Goal: Check status: Check status

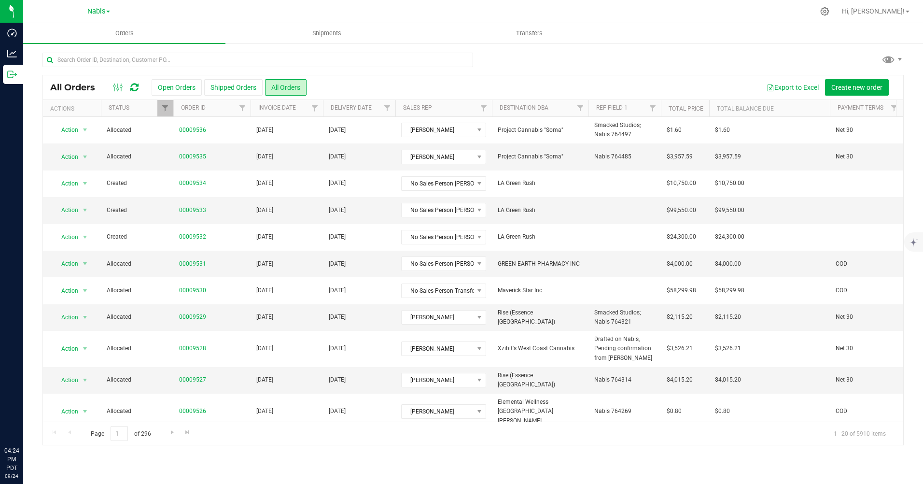
click at [183, 60] on input "text" at bounding box center [257, 60] width 431 height 14
type input "7302"
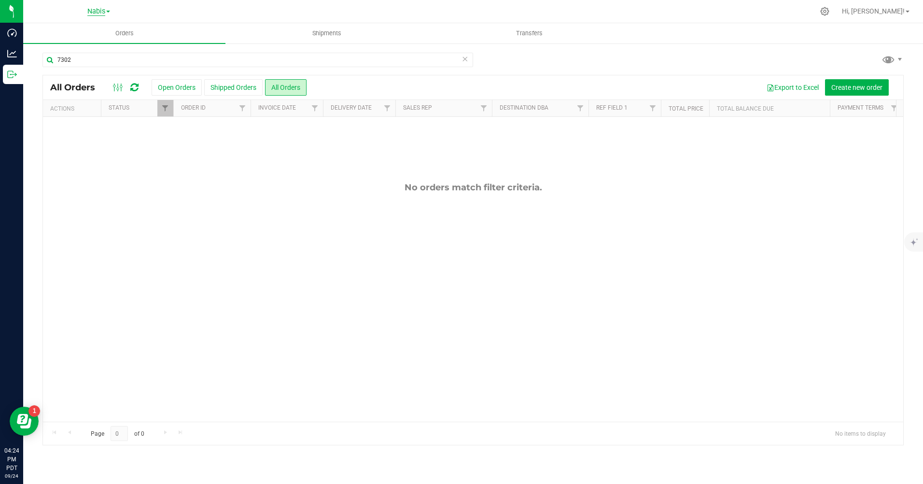
click at [101, 13] on span "Nabis" at bounding box center [96, 11] width 18 height 9
click at [97, 31] on link "MSR Supply" at bounding box center [98, 34] width 141 height 13
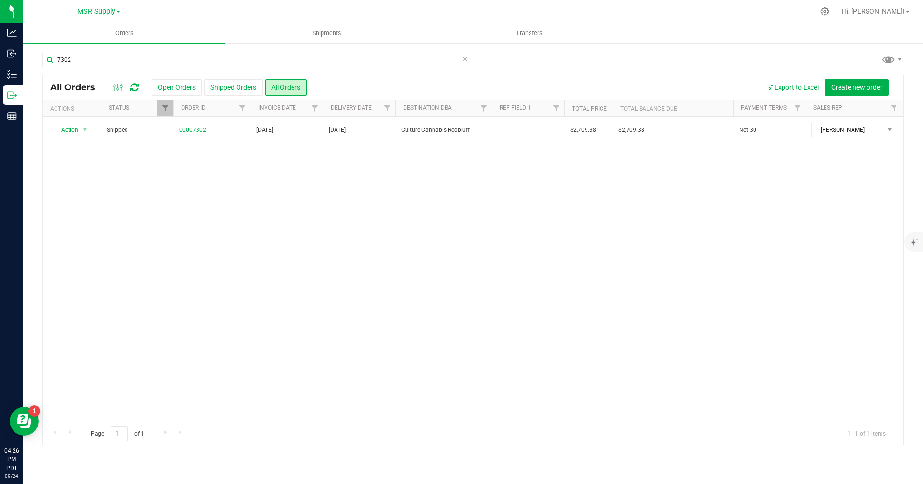
click at [466, 58] on icon at bounding box center [465, 59] width 7 height 12
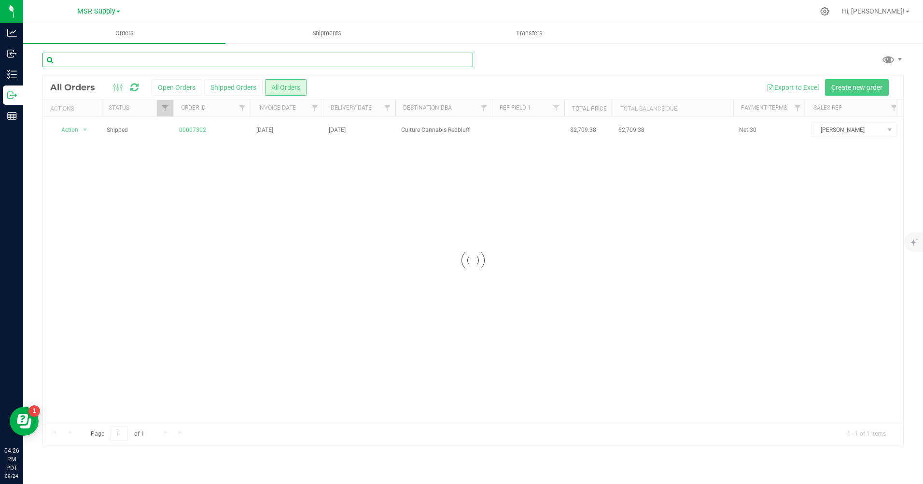
click at [423, 62] on input "text" at bounding box center [257, 60] width 431 height 14
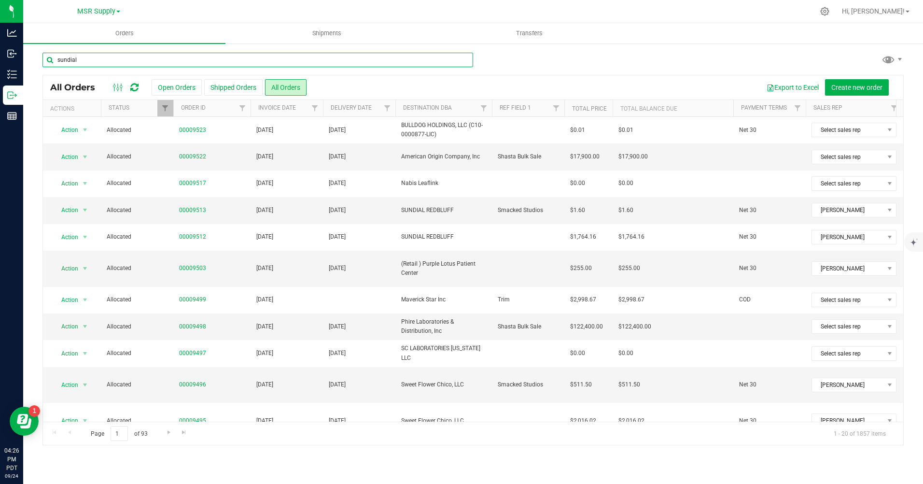
type input "sundial"
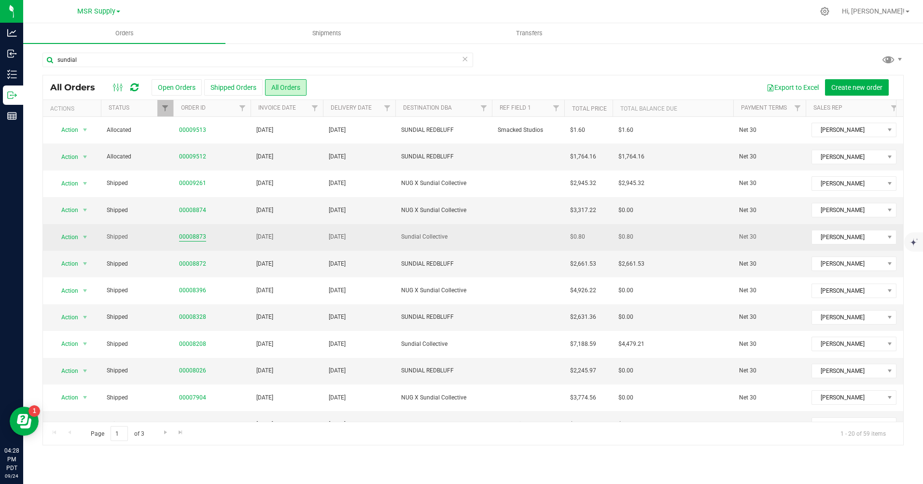
click at [189, 234] on link "00008873" at bounding box center [192, 236] width 27 height 9
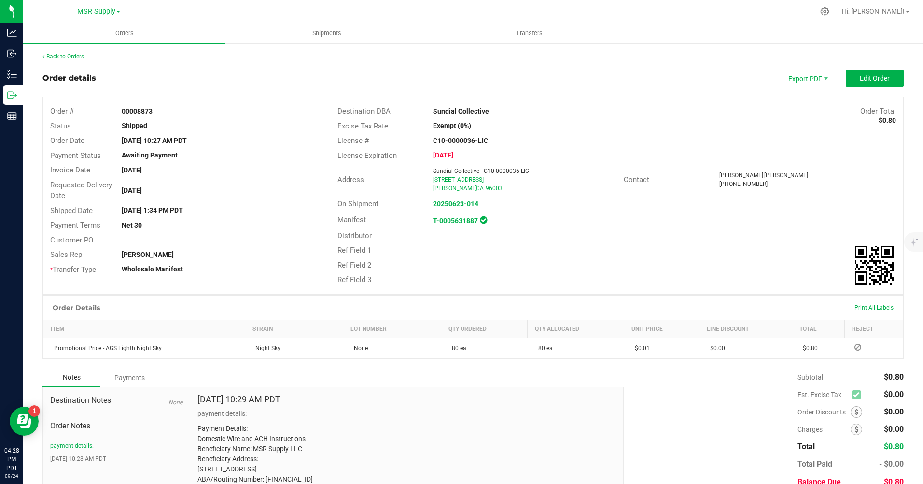
click at [70, 53] on link "Back to Orders" at bounding box center [63, 56] width 42 height 7
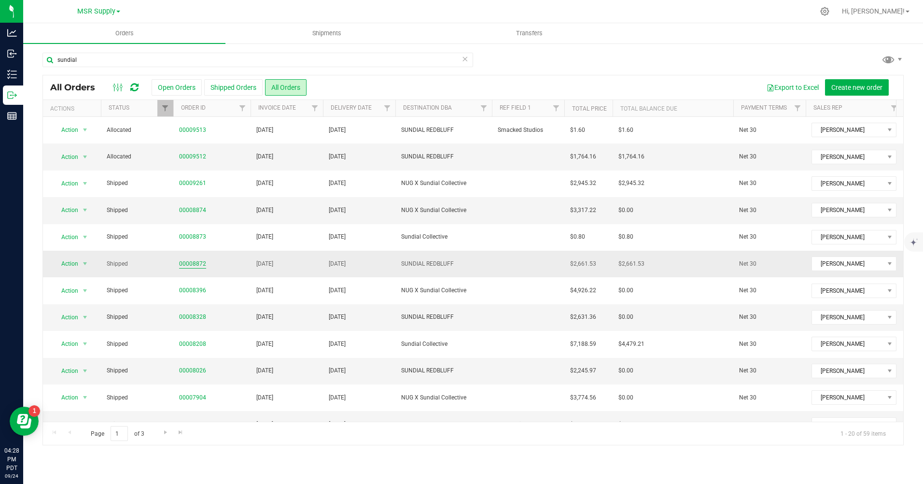
click at [193, 265] on link "00008872" at bounding box center [192, 263] width 27 height 9
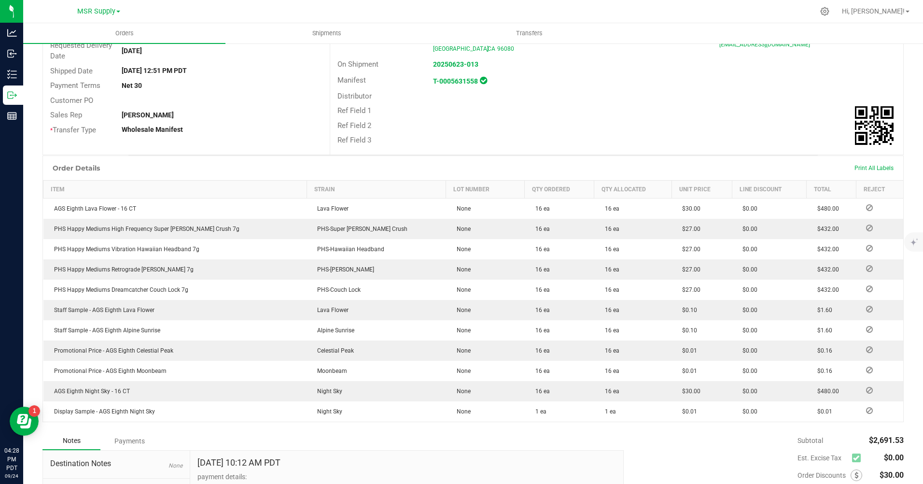
scroll to position [342, 0]
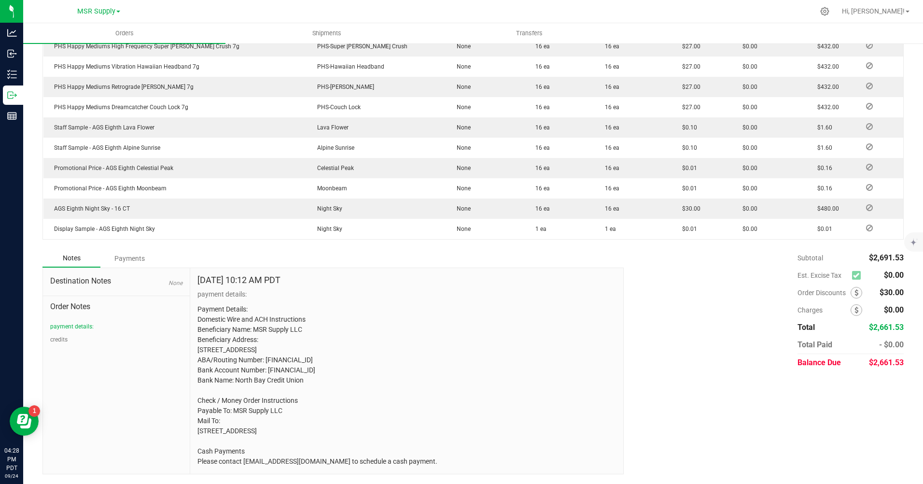
click at [140, 250] on div "Payments" at bounding box center [129, 258] width 58 height 17
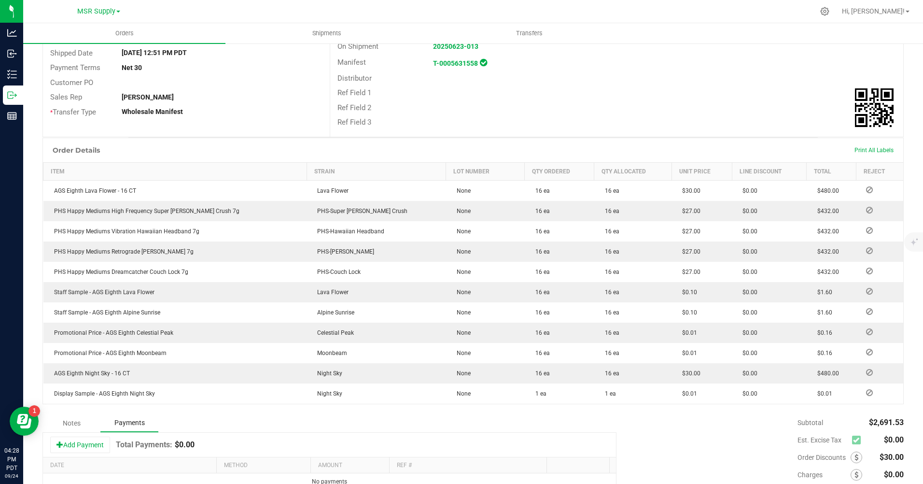
scroll to position [0, 0]
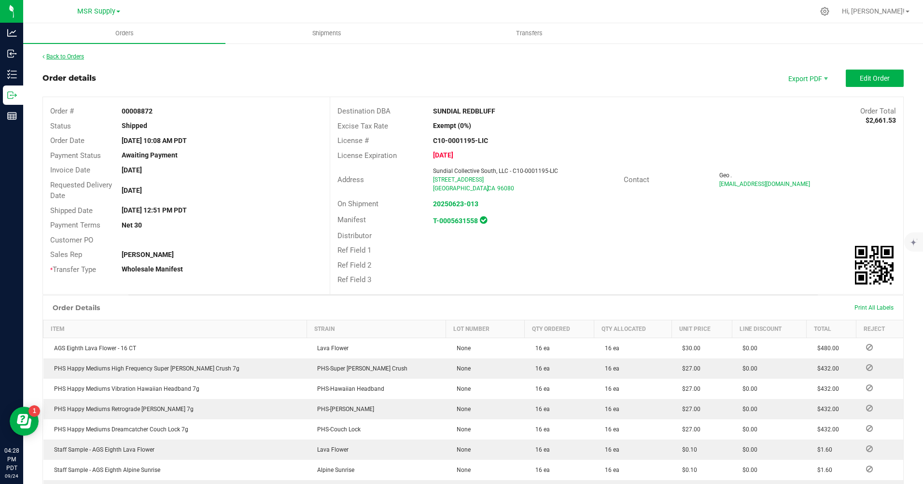
click at [72, 59] on link "Back to Orders" at bounding box center [63, 56] width 42 height 7
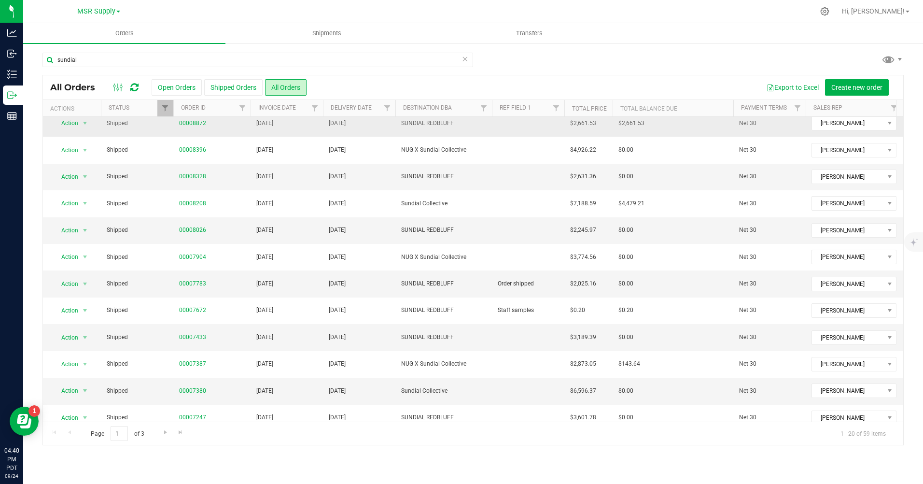
scroll to position [145, 0]
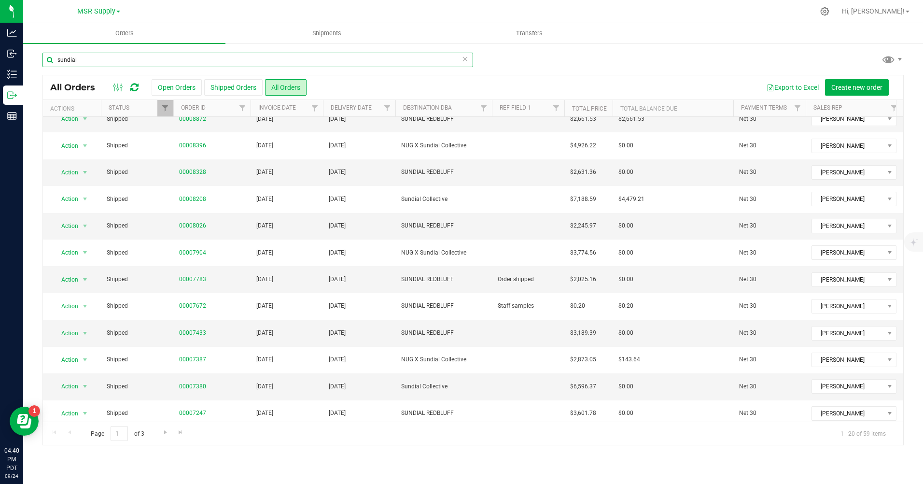
click at [274, 61] on input "sundial" at bounding box center [257, 60] width 431 height 14
click at [273, 62] on input "sundial" at bounding box center [257, 60] width 431 height 14
type input "sundial collective"
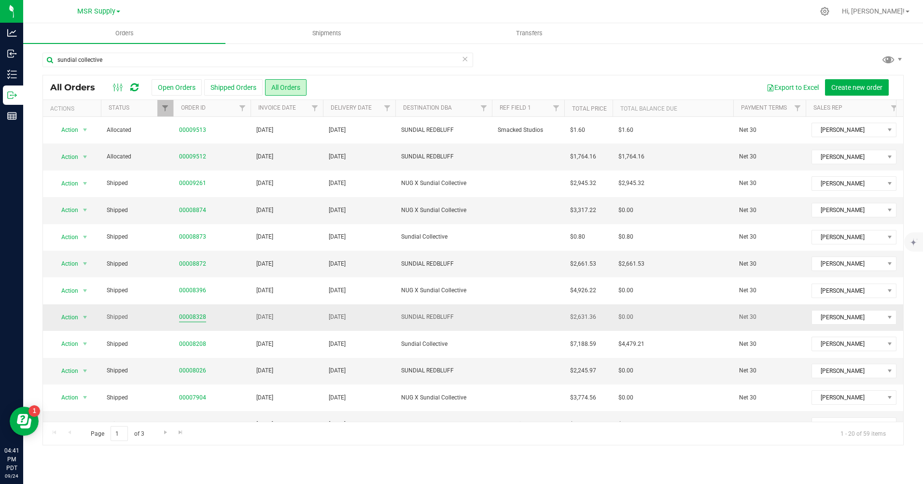
click at [195, 316] on link "00008328" at bounding box center [192, 316] width 27 height 9
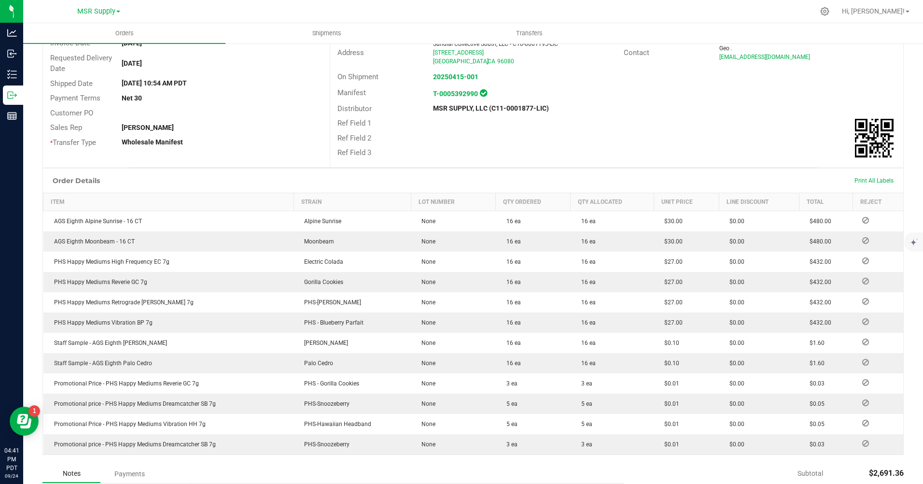
scroll to position [342, 0]
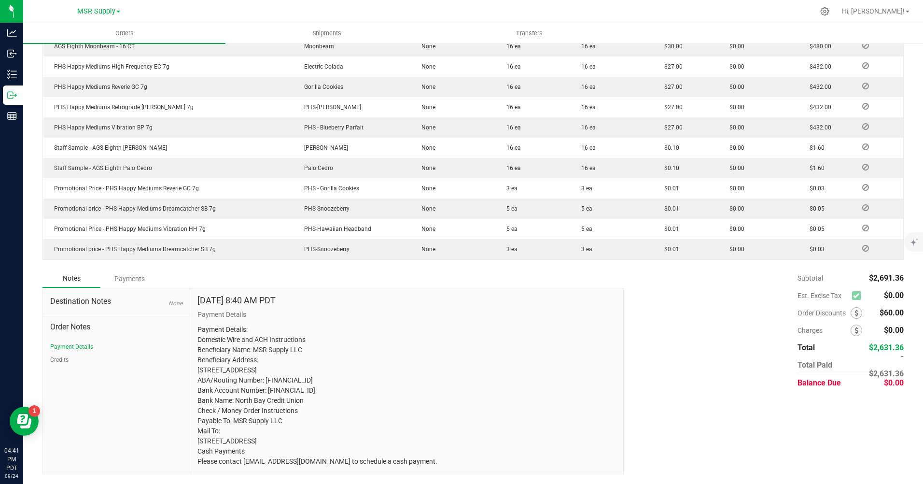
click at [137, 270] on div "Payments" at bounding box center [129, 278] width 58 height 17
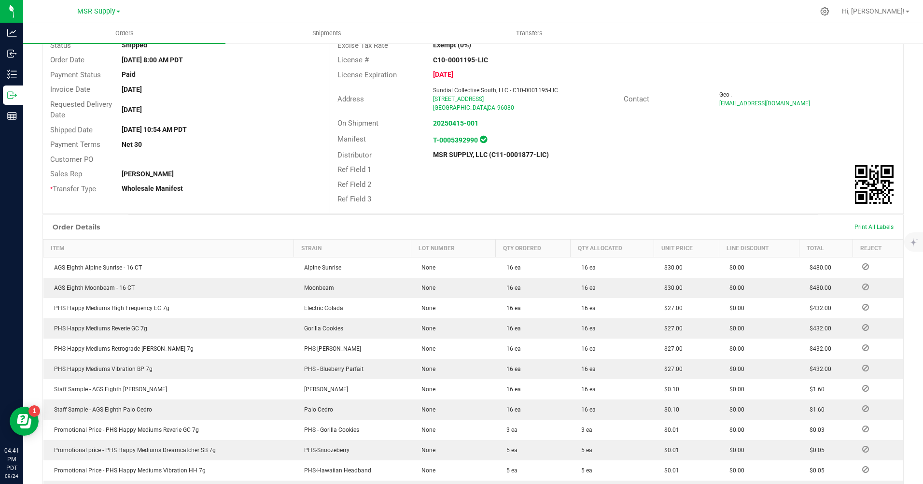
scroll to position [0, 0]
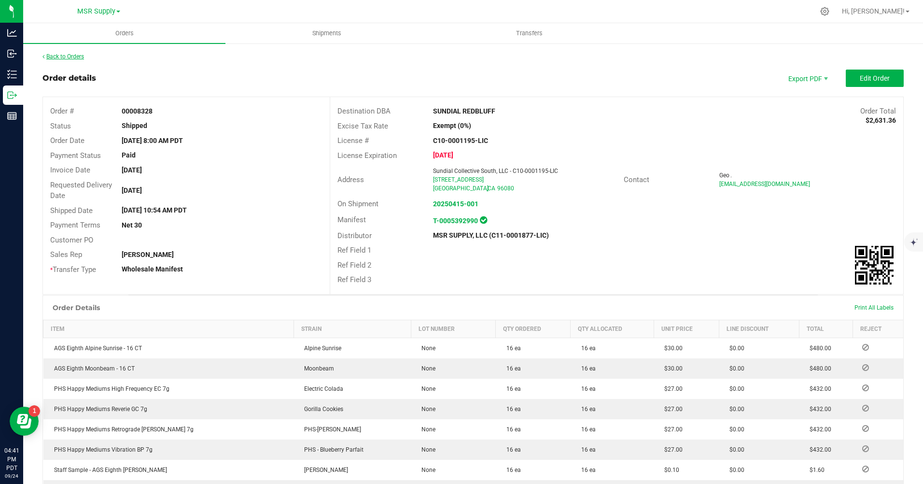
click at [79, 56] on link "Back to Orders" at bounding box center [63, 56] width 42 height 7
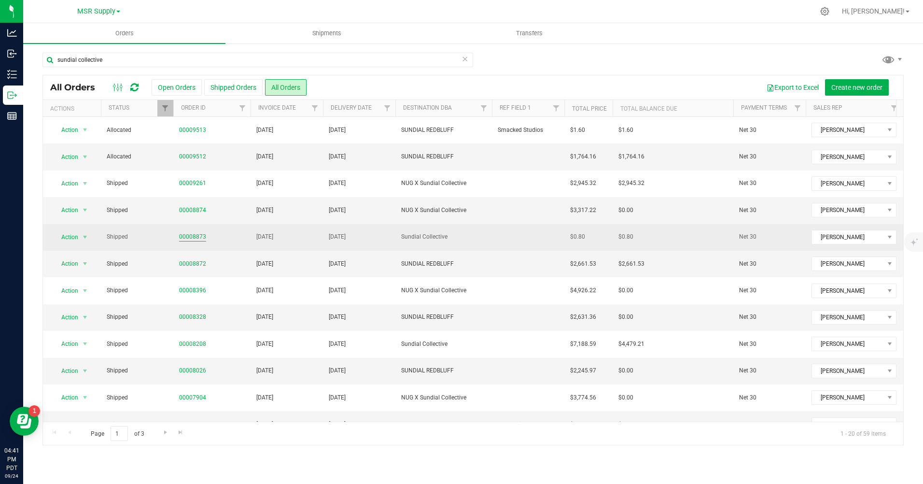
click at [196, 236] on link "00008873" at bounding box center [192, 236] width 27 height 9
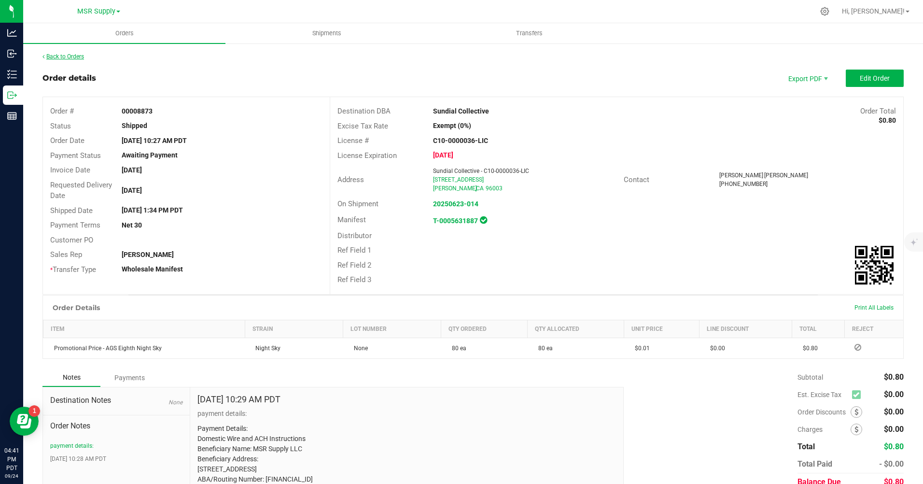
click at [73, 55] on link "Back to Orders" at bounding box center [63, 56] width 42 height 7
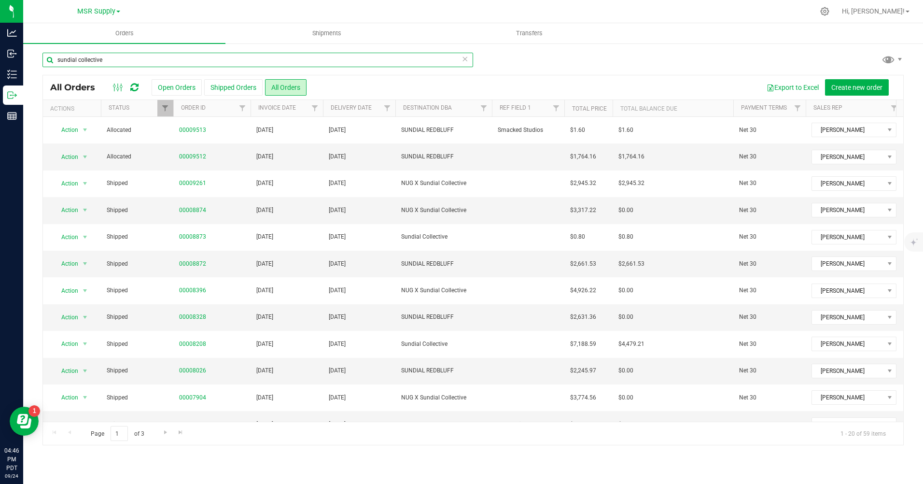
click at [257, 61] on input "sundial collective" at bounding box center [257, 60] width 431 height 14
type input "culture"
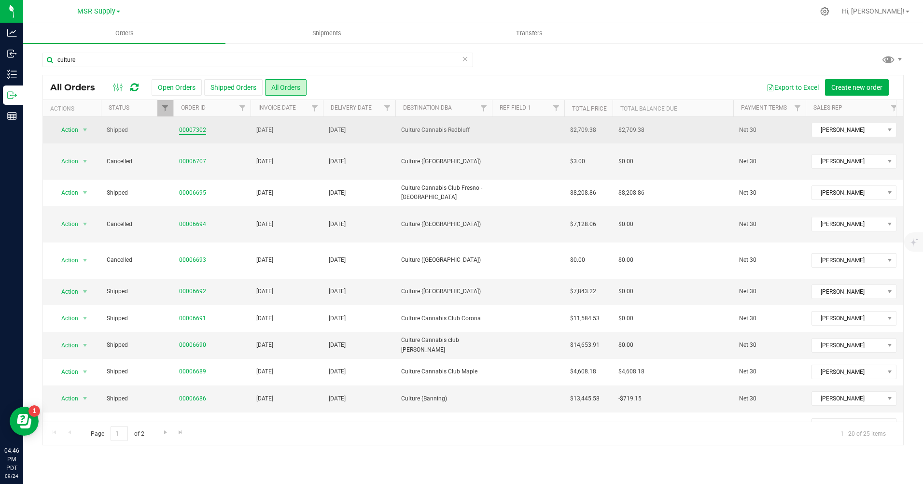
click at [196, 128] on link "00007302" at bounding box center [192, 130] width 27 height 9
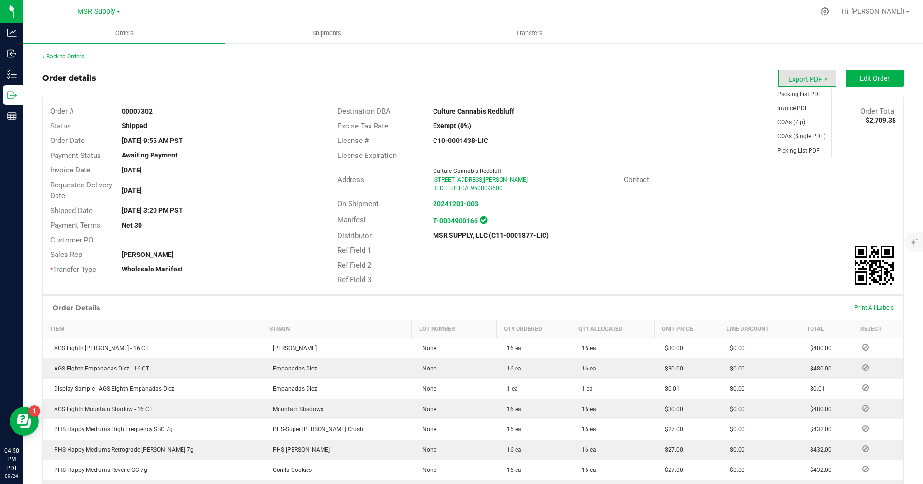
click at [798, 77] on span "Export PDF" at bounding box center [807, 78] width 58 height 17
click at [808, 103] on span "Invoice PDF" at bounding box center [802, 108] width 60 height 14
click at [71, 56] on link "Back to Orders" at bounding box center [63, 56] width 42 height 7
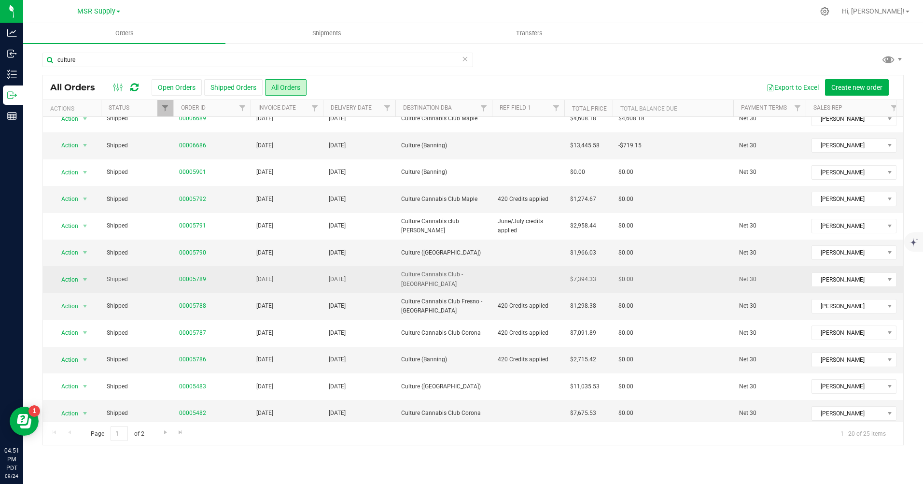
scroll to position [265, 0]
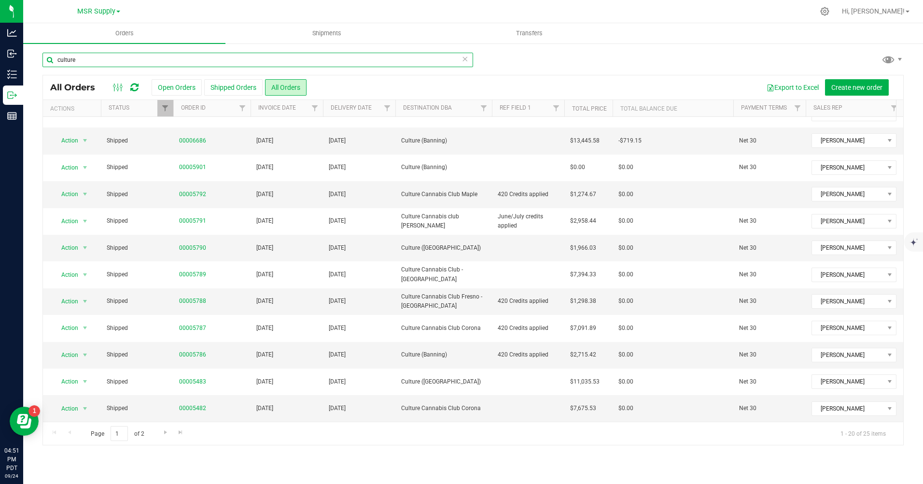
click at [167, 62] on input "culture" at bounding box center [257, 60] width 431 height 14
type input "sundial"
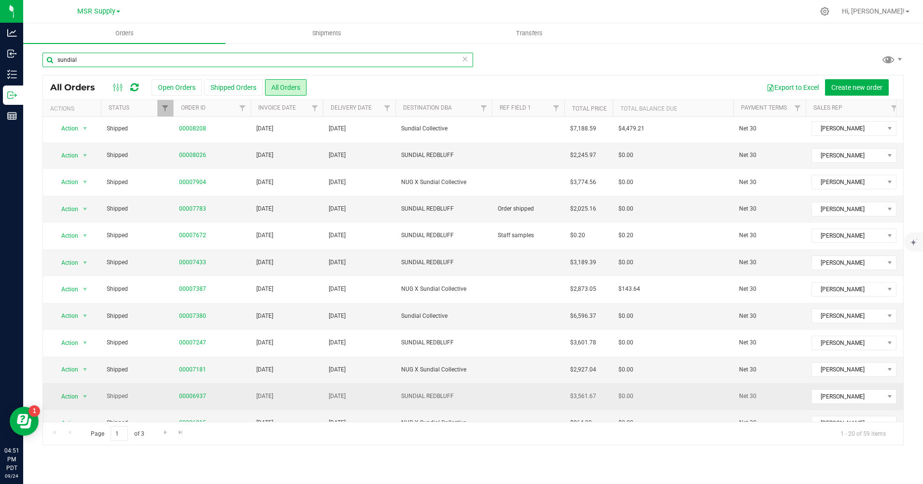
scroll to position [237, 0]
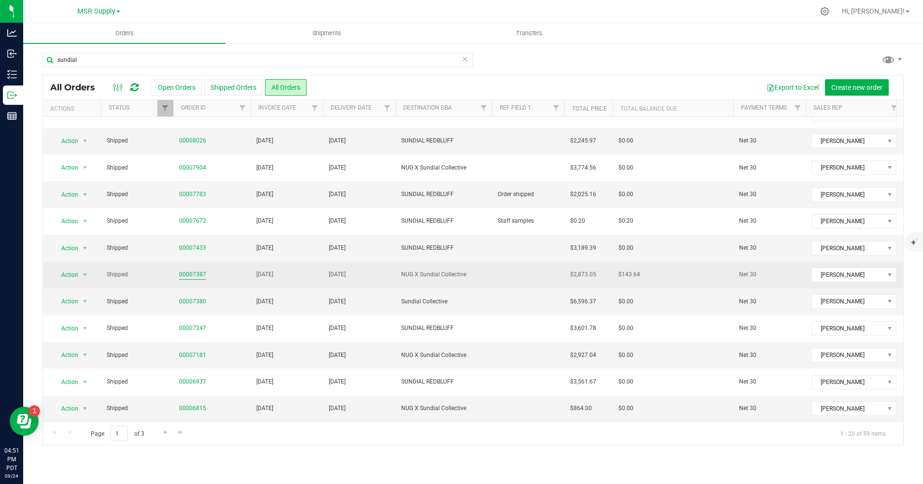
click at [191, 270] on link "00007387" at bounding box center [192, 274] width 27 height 9
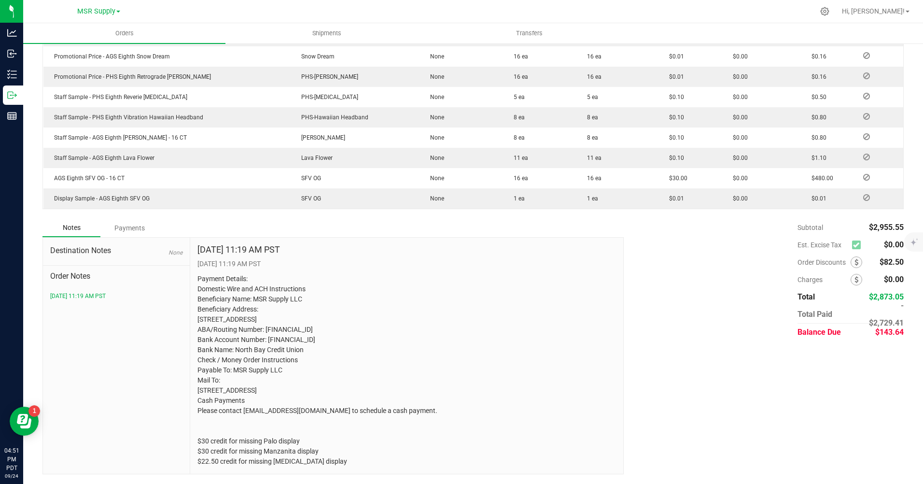
click at [137, 219] on div "Payments" at bounding box center [129, 227] width 58 height 17
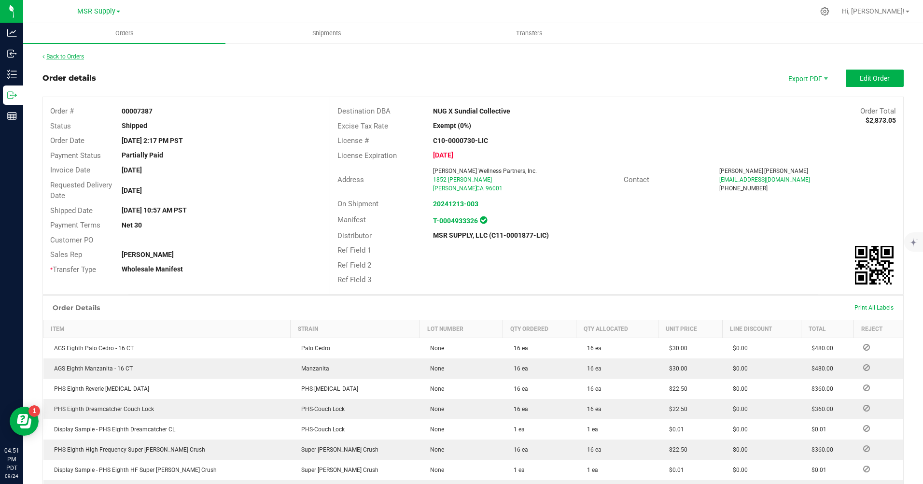
click at [64, 54] on link "Back to Orders" at bounding box center [63, 56] width 42 height 7
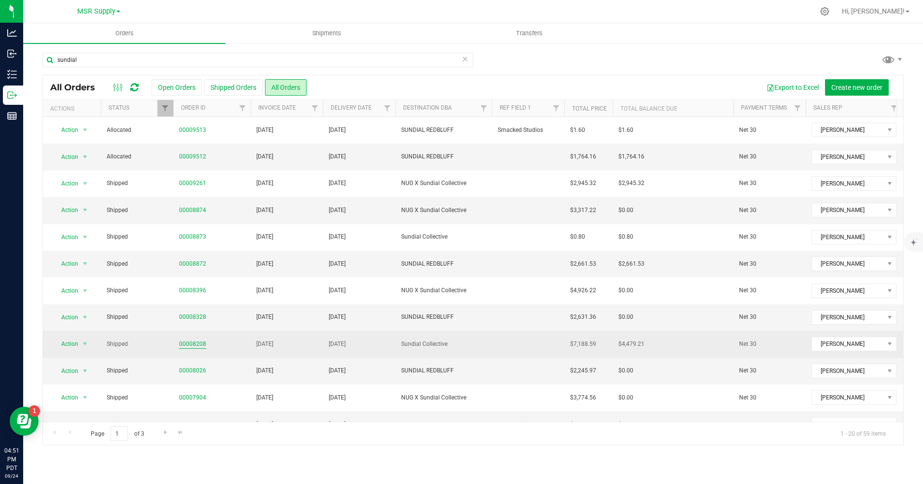
click at [183, 342] on link "00008208" at bounding box center [192, 343] width 27 height 9
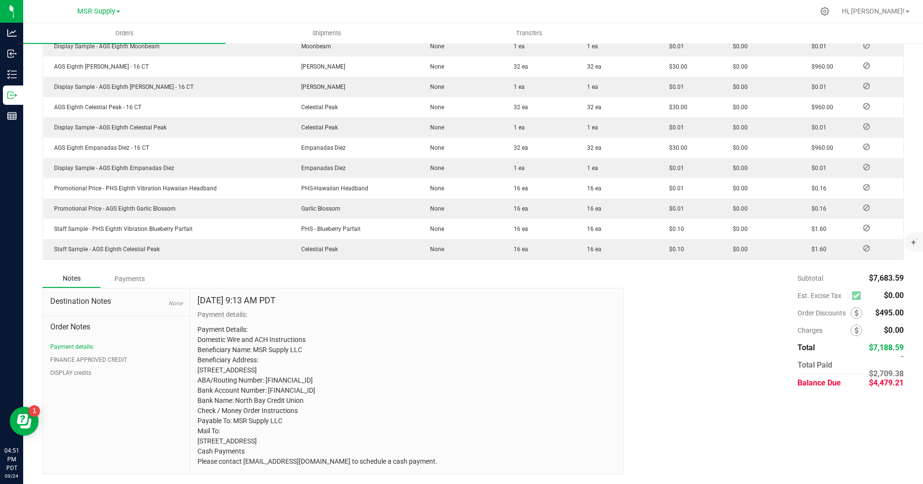
click at [143, 270] on div "Payments" at bounding box center [129, 278] width 58 height 17
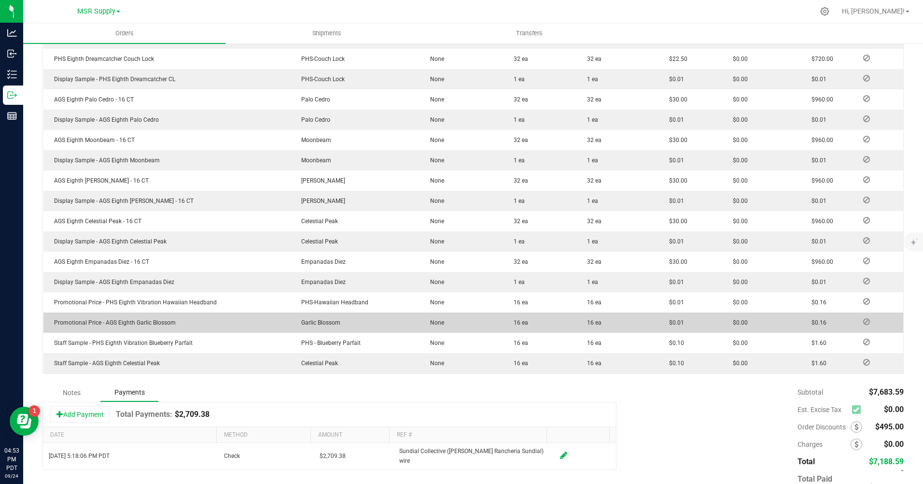
scroll to position [402, 0]
